Goal: Task Accomplishment & Management: Manage account settings

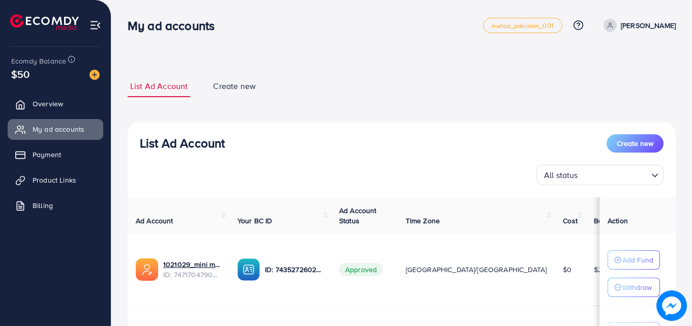
scroll to position [125, 0]
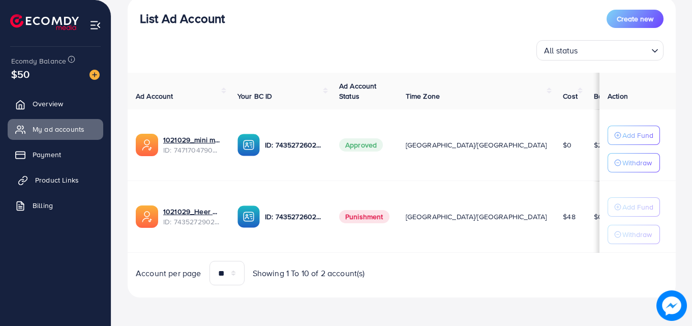
click at [47, 179] on span "Product Links" at bounding box center [57, 180] width 44 height 10
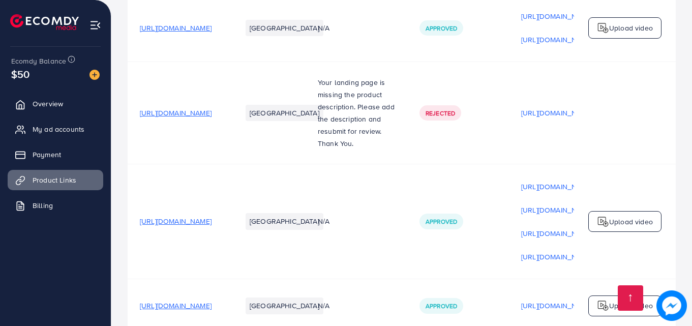
scroll to position [1176, 0]
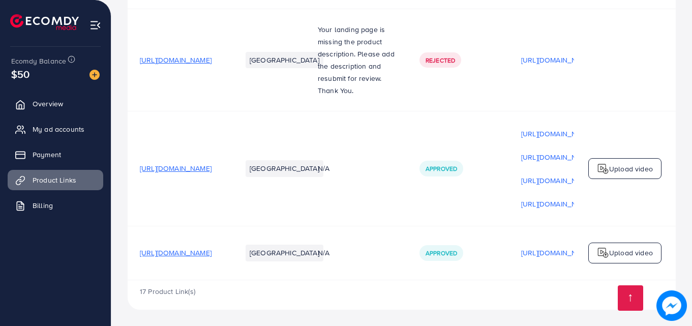
click at [520, 282] on div "17 Product Link(s)" at bounding box center [402, 295] width 548 height 30
click at [522, 280] on div "17 Product Link(s)" at bounding box center [402, 295] width 548 height 30
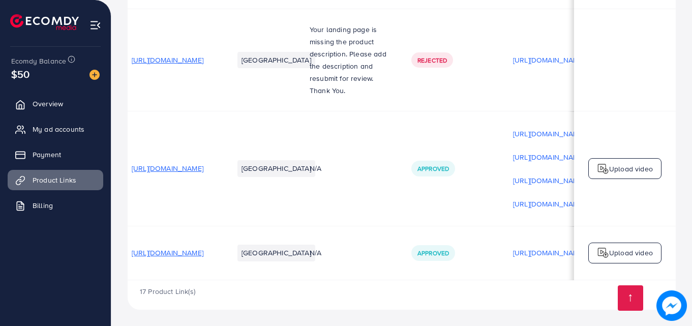
scroll to position [0, 0]
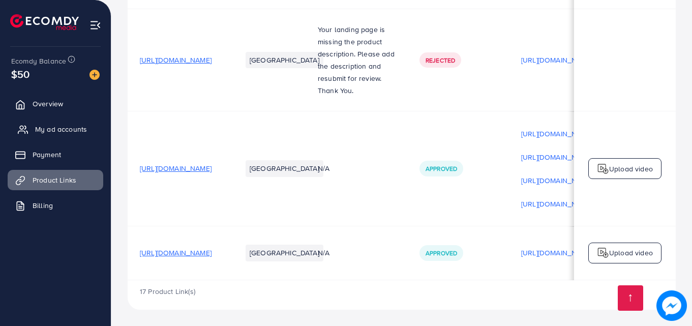
click at [45, 130] on span "My ad accounts" at bounding box center [61, 129] width 52 height 10
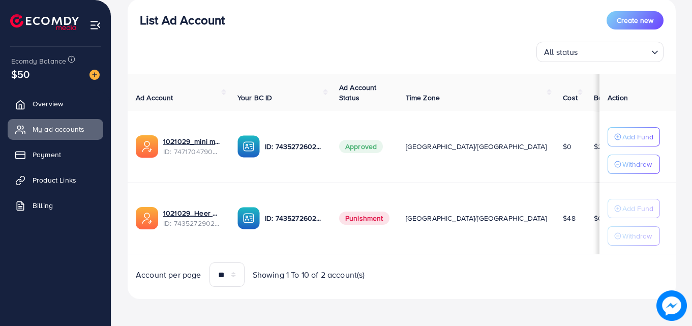
scroll to position [125, 0]
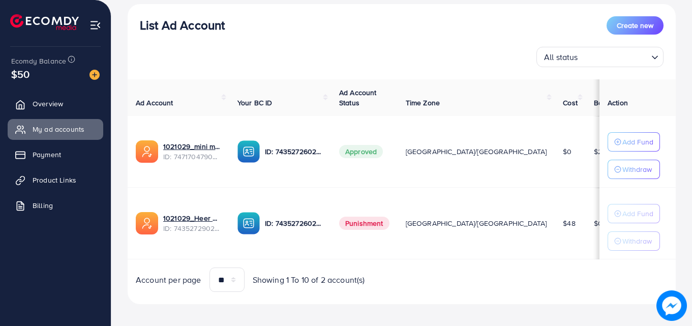
scroll to position [125, 0]
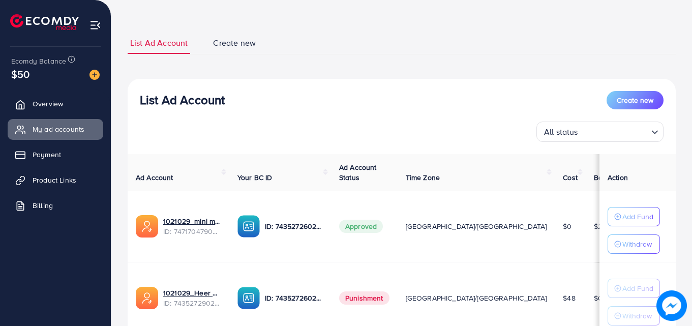
scroll to position [102, 0]
